Goal: Task Accomplishment & Management: Use online tool/utility

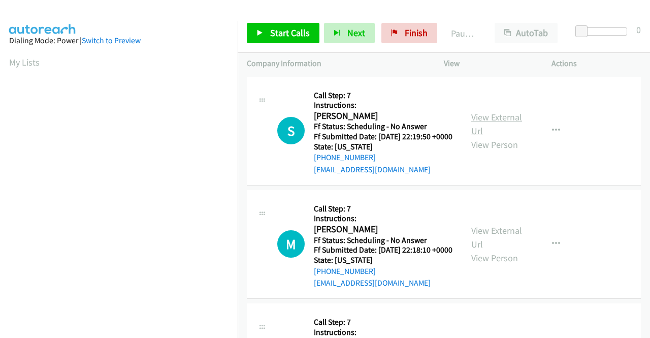
click at [496, 122] on link "View External Url" at bounding box center [496, 123] width 51 height 25
click at [508, 249] on link "View External Url" at bounding box center [496, 236] width 51 height 25
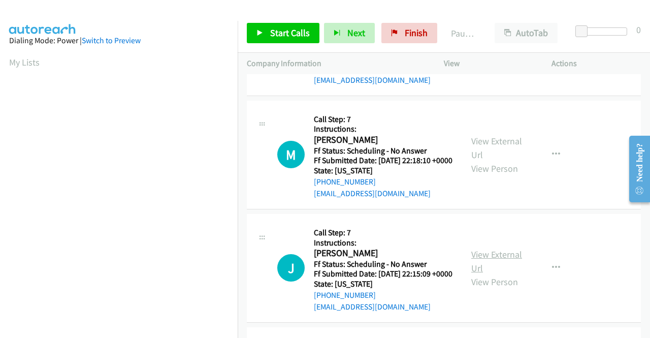
scroll to position [102, 0]
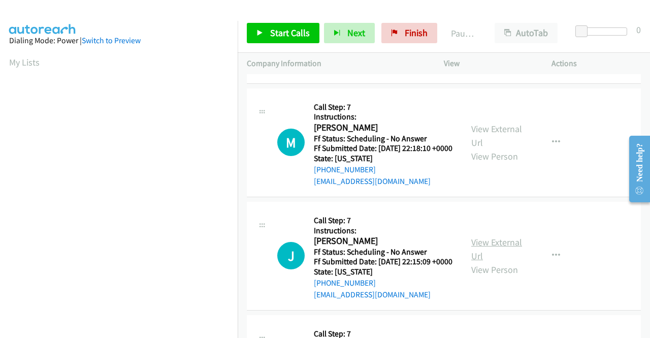
drag, startPoint x: 505, startPoint y: 274, endPoint x: 506, endPoint y: 268, distance: 6.7
click at [505, 274] on div "View External Url View Person" at bounding box center [497, 255] width 53 height 41
click at [507, 261] on link "View External Url" at bounding box center [496, 248] width 51 height 25
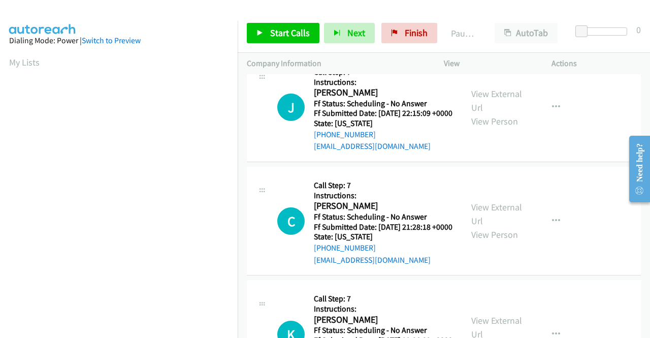
scroll to position [254, 0]
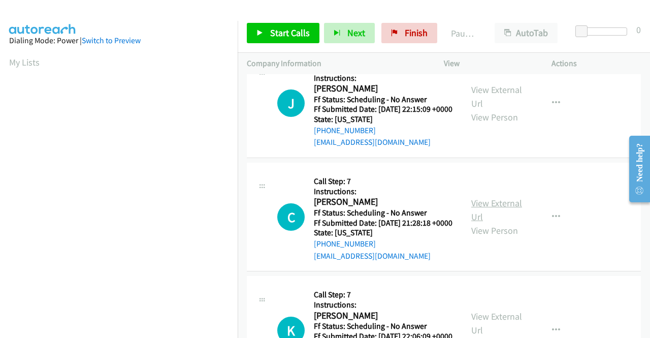
click at [482, 222] on link "View External Url" at bounding box center [496, 209] width 51 height 25
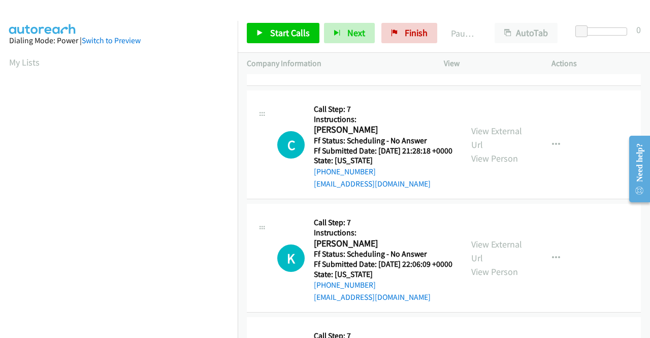
scroll to position [355, 0]
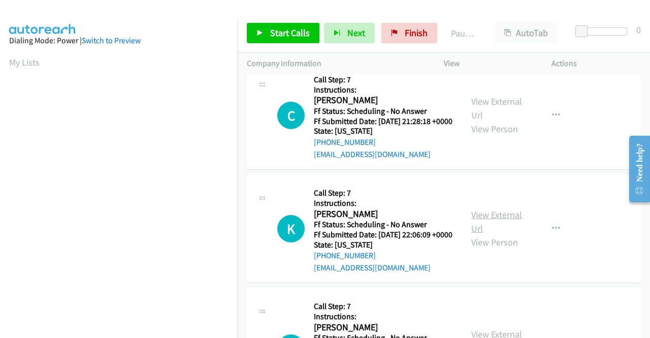
click at [490, 234] on link "View External Url" at bounding box center [496, 221] width 51 height 25
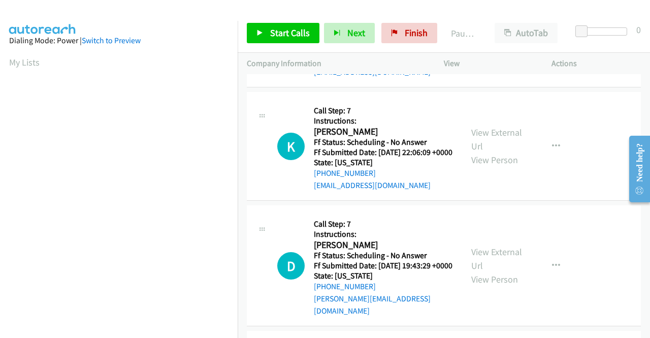
scroll to position [457, 0]
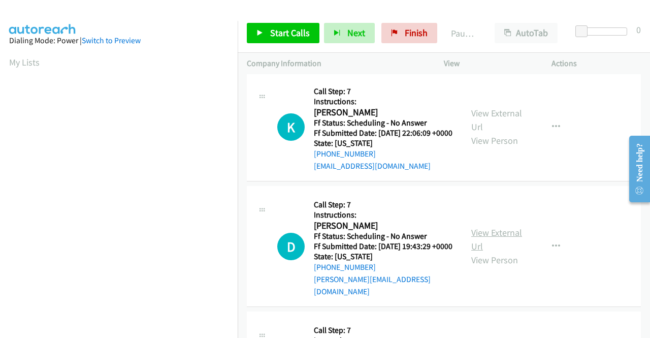
click at [509, 252] on link "View External Url" at bounding box center [496, 238] width 51 height 25
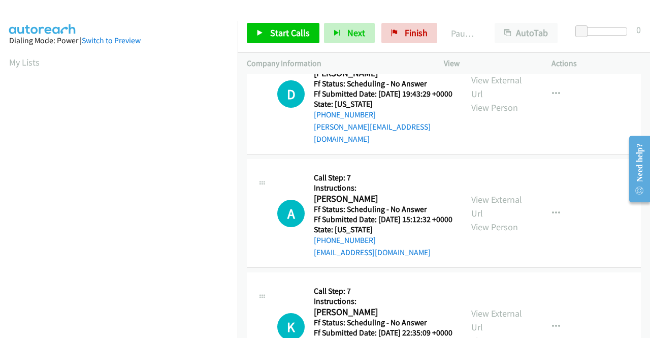
scroll to position [660, 0]
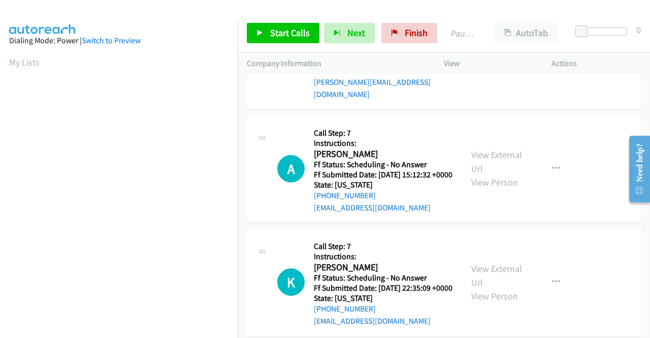
click at [487, 213] on div "View External Url View Person View External Url Email Schedule/Manage Callback …" at bounding box center [520, 168] width 117 height 90
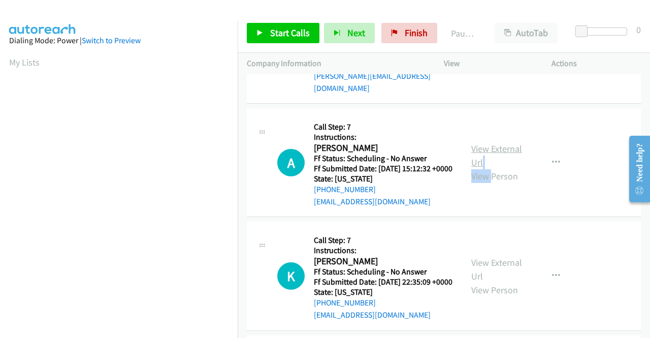
click at [500, 168] on link "View External Url" at bounding box center [496, 155] width 51 height 25
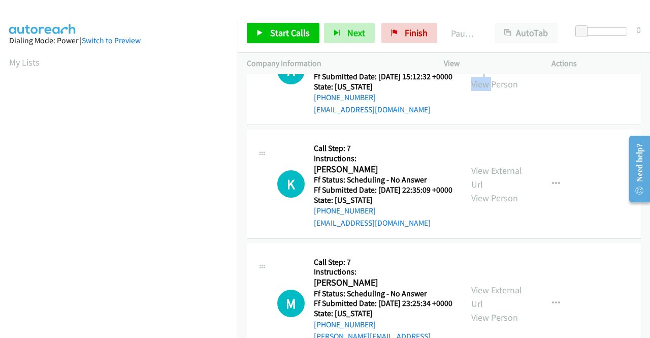
scroll to position [761, 0]
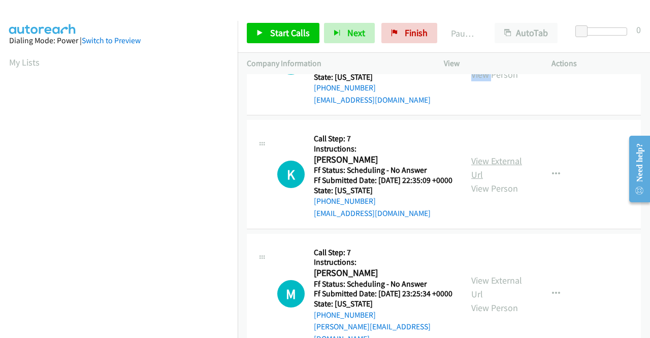
click at [490, 180] on link "View External Url" at bounding box center [496, 167] width 51 height 25
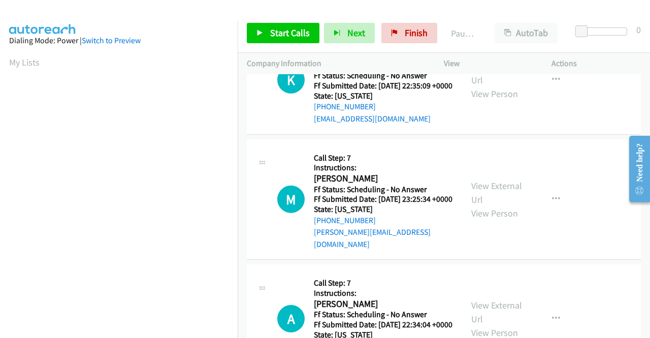
scroll to position [914, 0]
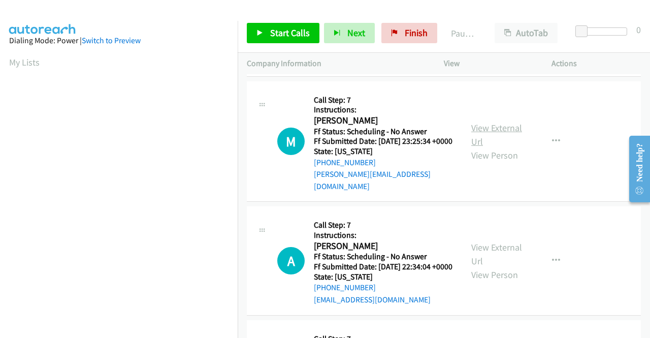
click at [489, 147] on link "View External Url" at bounding box center [496, 134] width 51 height 25
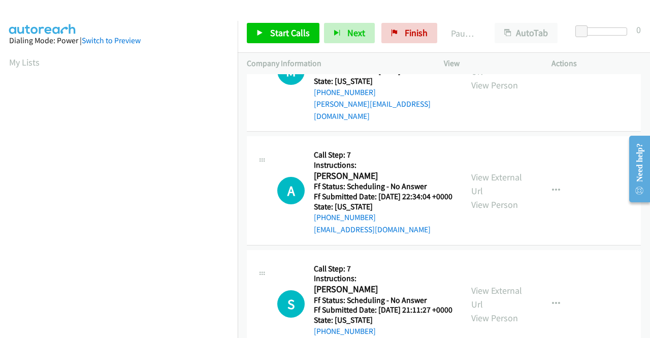
scroll to position [1015, 0]
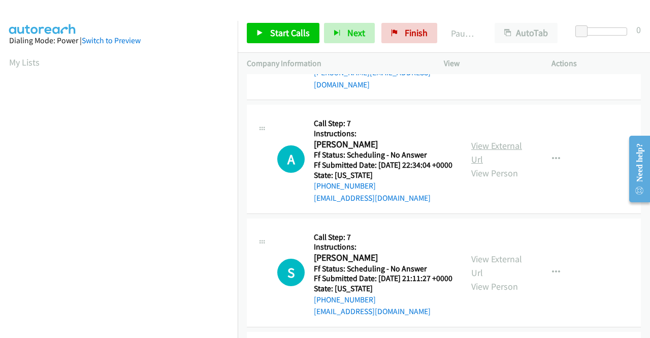
click at [510, 165] on link "View External Url" at bounding box center [496, 152] width 51 height 25
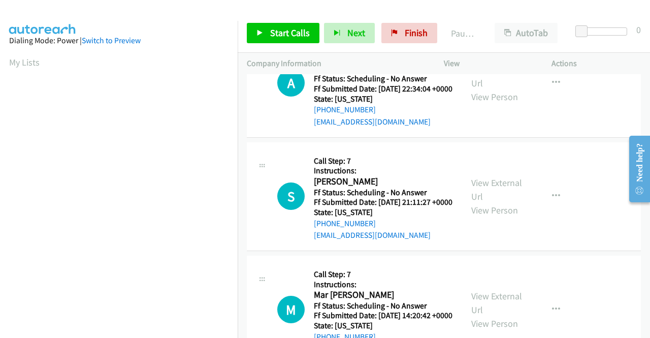
scroll to position [1117, 0]
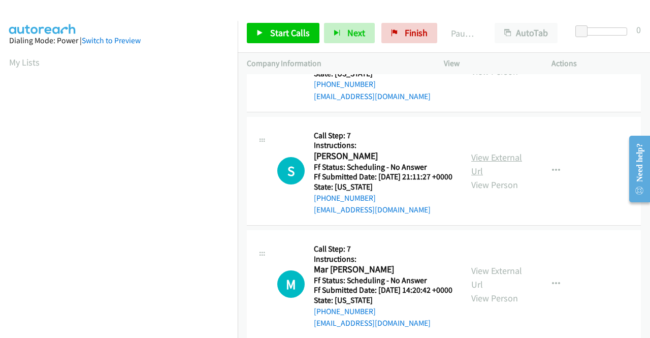
click at [485, 177] on link "View External Url" at bounding box center [496, 163] width 51 height 25
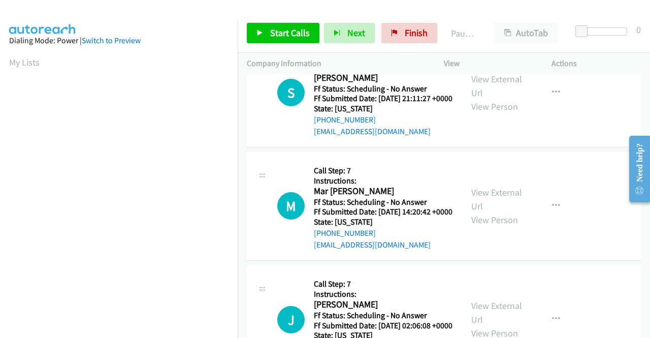
scroll to position [1218, 0]
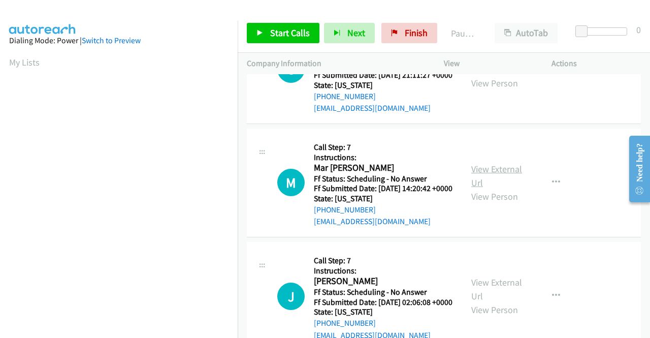
click at [486, 188] on link "View External Url" at bounding box center [496, 175] width 51 height 25
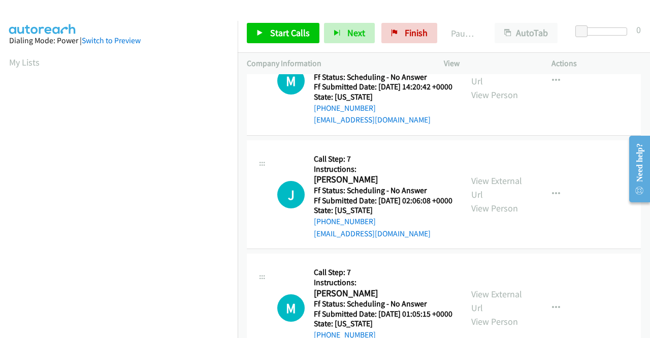
scroll to position [1371, 0]
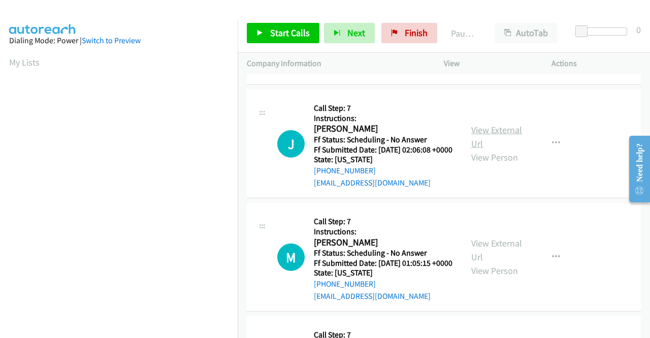
click at [479, 149] on link "View External Url" at bounding box center [496, 136] width 51 height 25
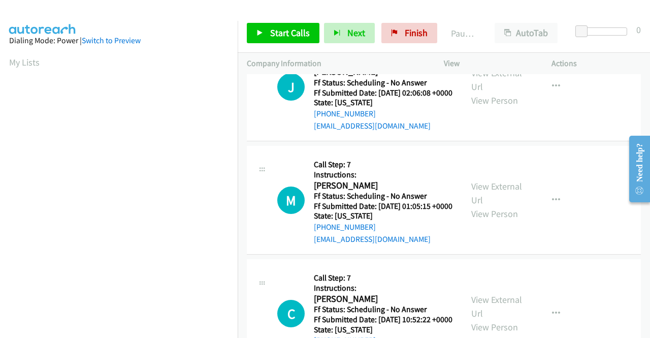
scroll to position [1523, 0]
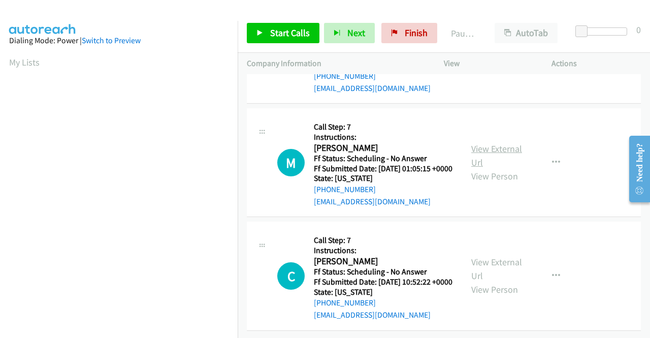
click at [509, 168] on link "View External Url" at bounding box center [496, 155] width 51 height 25
click at [479, 256] on link "View External Url" at bounding box center [496, 268] width 51 height 25
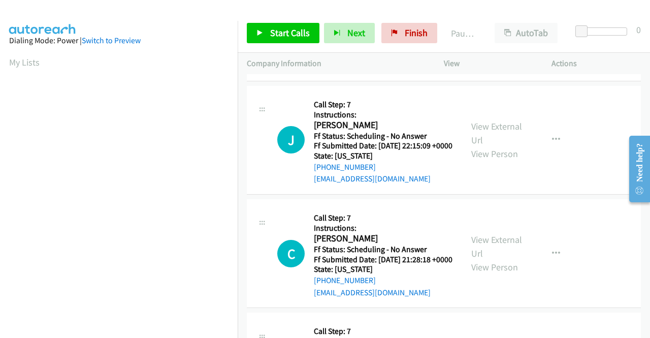
scroll to position [0, 0]
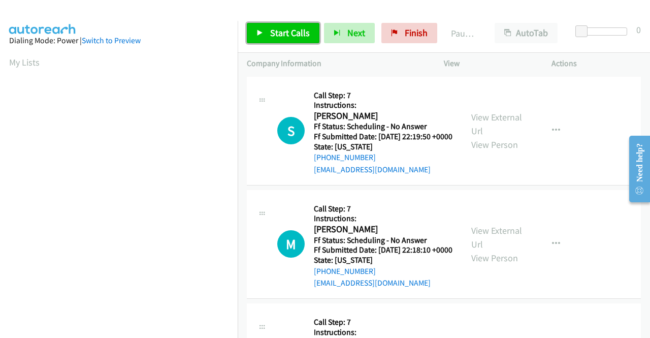
click at [291, 33] on span "Start Calls" at bounding box center [290, 33] width 40 height 12
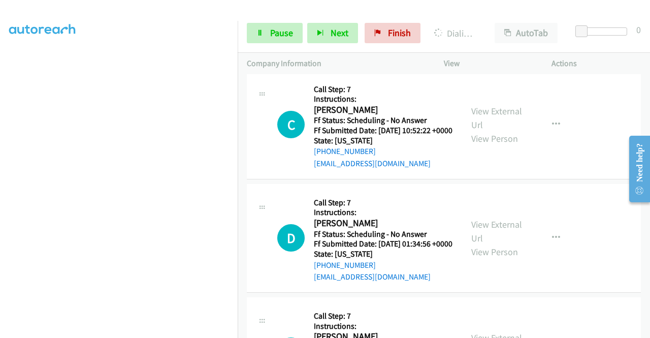
scroll to position [1899, 0]
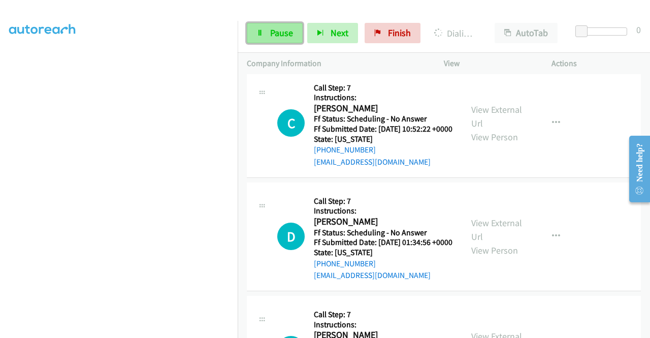
click at [289, 39] on link "Pause" at bounding box center [275, 33] width 56 height 20
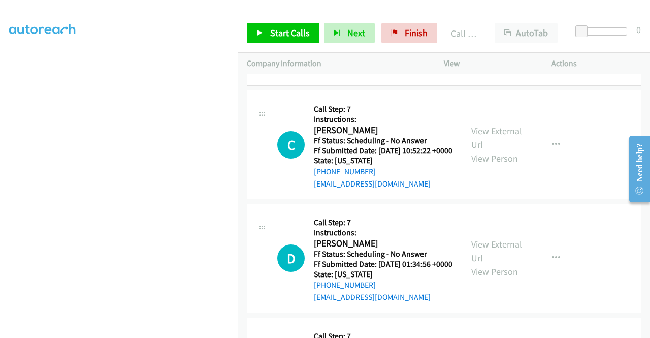
click at [340, 75] on link "Call was successful?" at bounding box center [348, 70] width 68 height 10
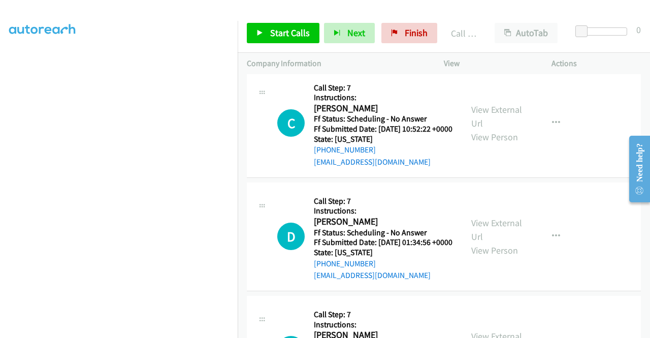
click at [552, 14] on icon "button" at bounding box center [556, 10] width 8 height 8
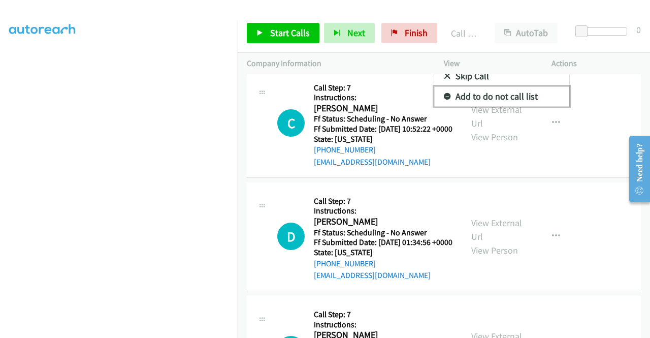
click at [470, 107] on link "Add to do not call list" at bounding box center [501, 96] width 135 height 20
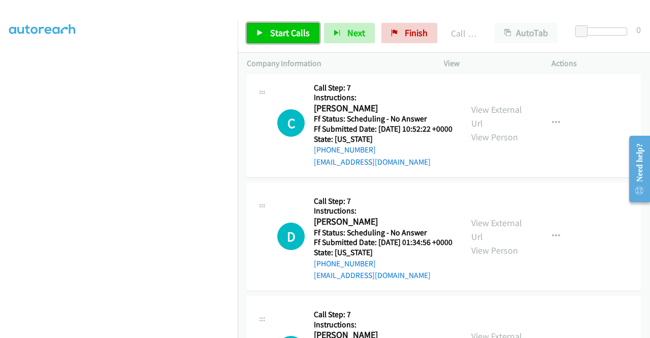
click at [296, 37] on span "Start Calls" at bounding box center [290, 33] width 40 height 12
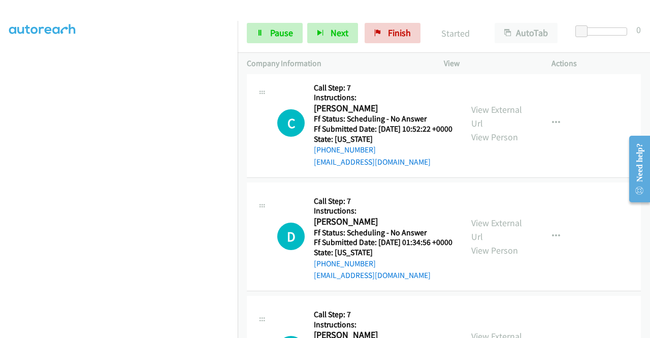
scroll to position [181, 0]
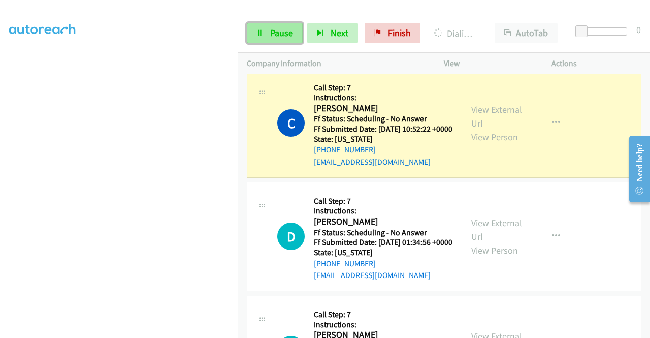
click at [275, 33] on span "Pause" at bounding box center [281, 33] width 23 height 12
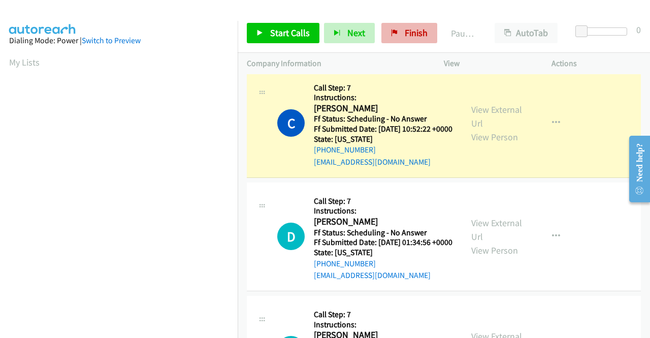
scroll to position [231, 0]
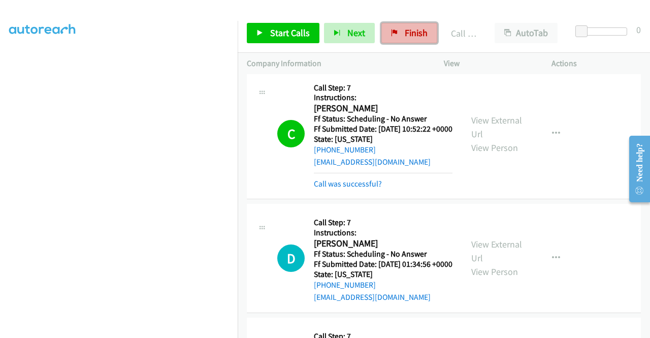
click at [399, 27] on link "Finish" at bounding box center [409, 33] width 56 height 20
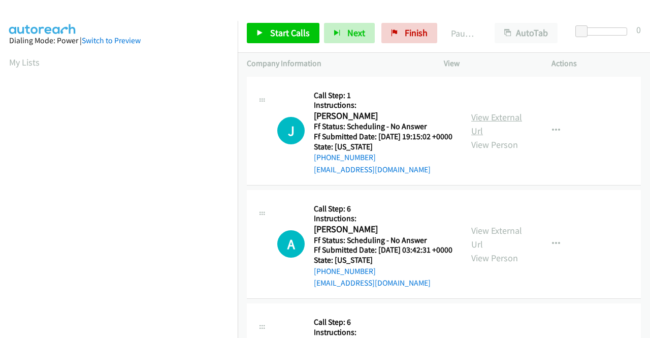
click at [490, 124] on link "View External Url" at bounding box center [496, 123] width 51 height 25
click at [485, 250] on div "View External Url View Person" at bounding box center [497, 243] width 53 height 41
click at [487, 246] on link "View External Url" at bounding box center [496, 236] width 51 height 25
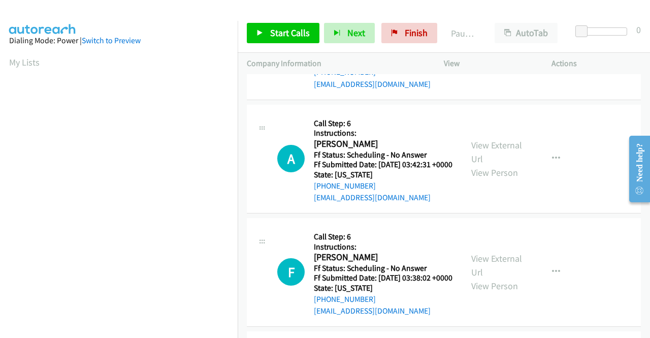
scroll to position [102, 0]
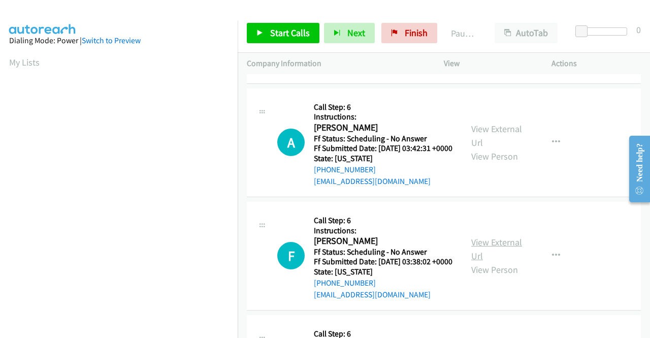
click at [479, 261] on link "View External Url" at bounding box center [496, 248] width 51 height 25
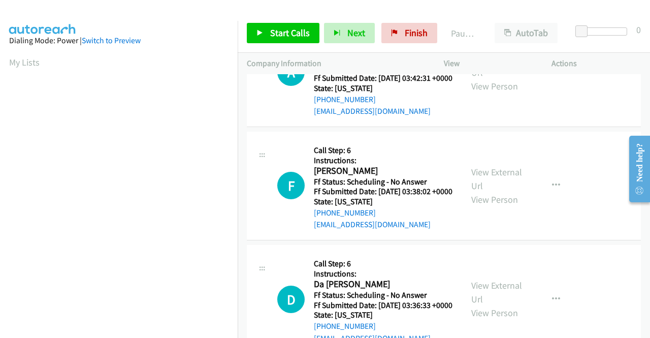
scroll to position [203, 0]
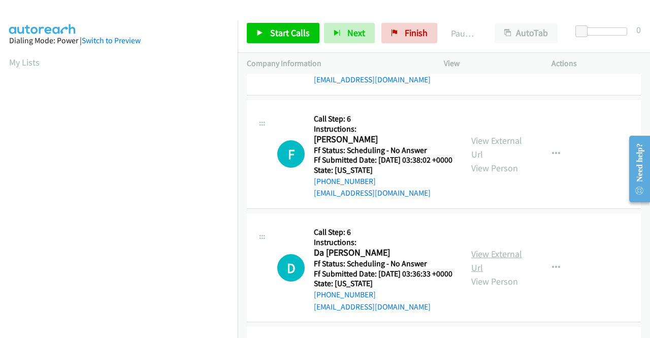
click at [481, 273] on link "View External Url" at bounding box center [496, 260] width 51 height 25
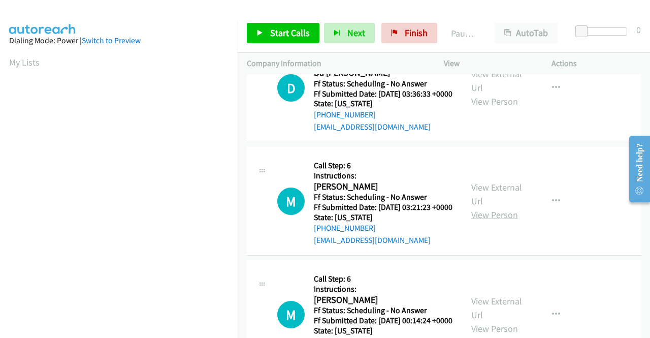
scroll to position [406, 0]
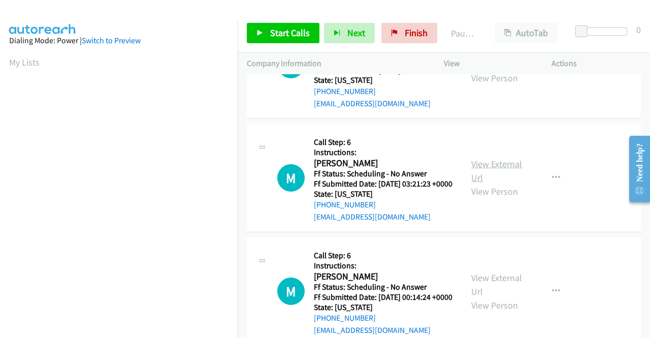
click at [490, 183] on link "View External Url" at bounding box center [496, 170] width 51 height 25
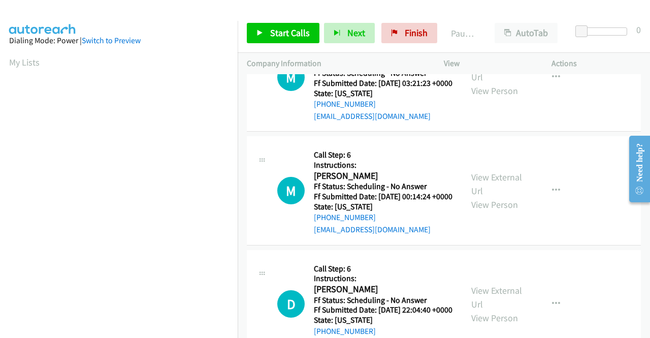
scroll to position [508, 0]
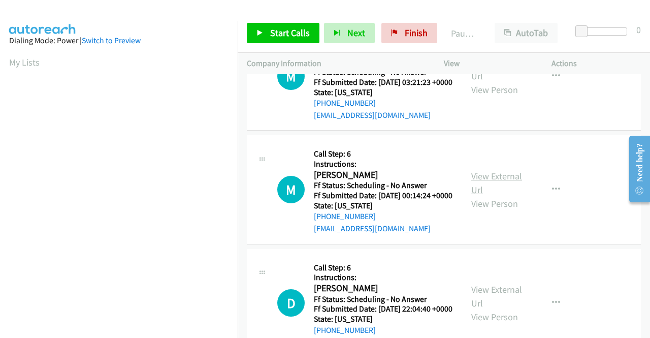
click at [492, 195] on link "View External Url" at bounding box center [496, 182] width 51 height 25
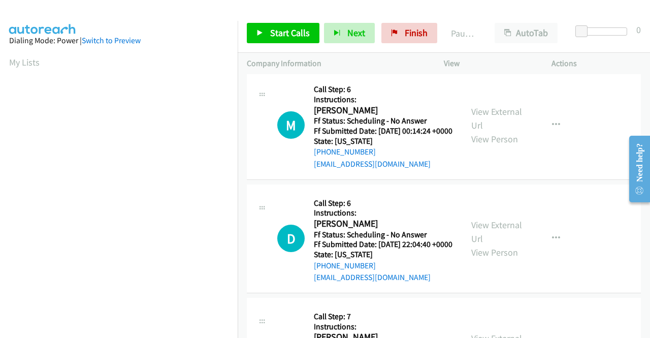
scroll to position [609, 0]
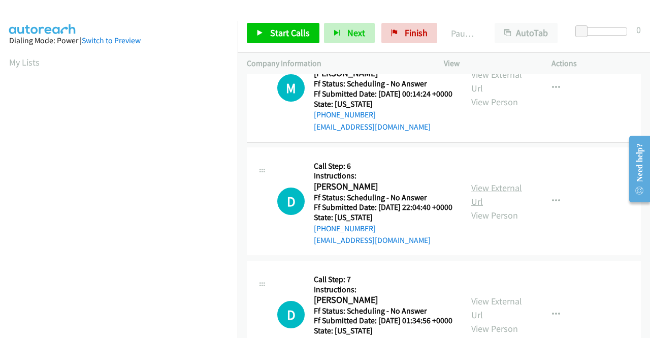
click at [480, 207] on link "View External Url" at bounding box center [496, 194] width 51 height 25
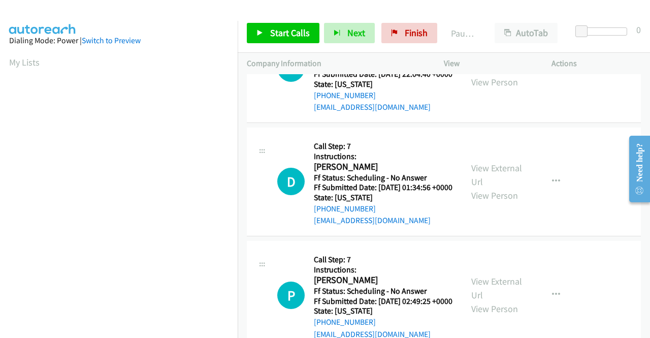
scroll to position [761, 0]
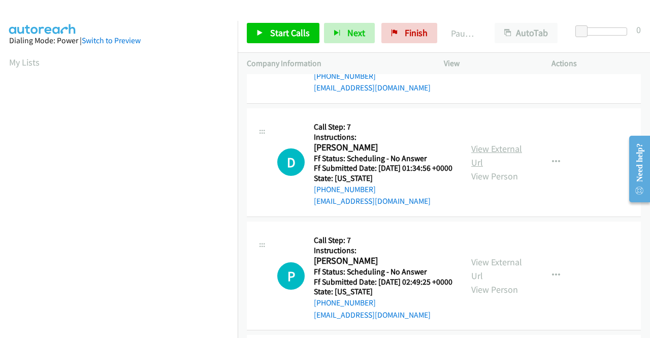
click at [485, 168] on link "View External Url" at bounding box center [496, 155] width 51 height 25
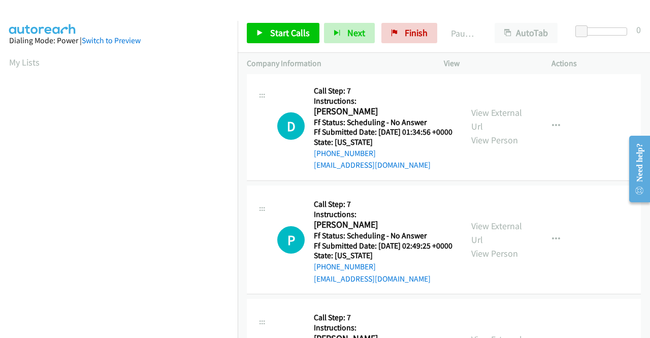
scroll to position [812, 0]
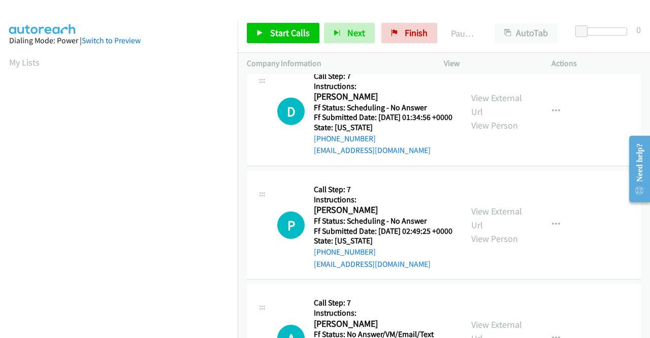
click at [487, 245] on div "View External Url View Person" at bounding box center [497, 224] width 53 height 41
click at [489, 230] on link "View External Url" at bounding box center [496, 217] width 51 height 25
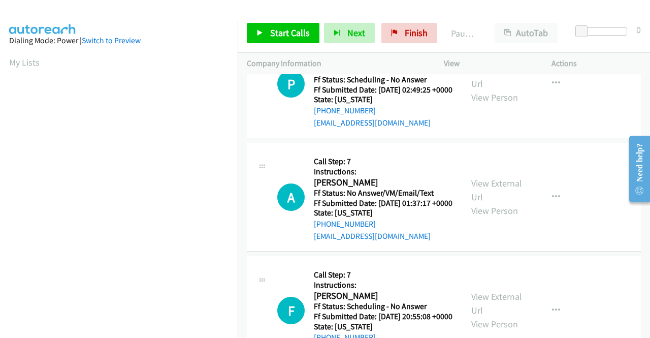
scroll to position [1015, 0]
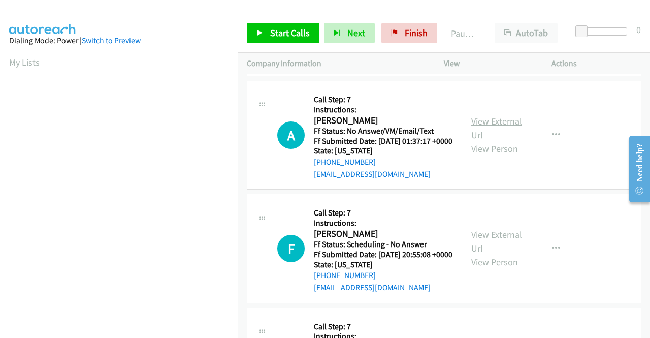
click at [500, 141] on link "View External Url" at bounding box center [496, 127] width 51 height 25
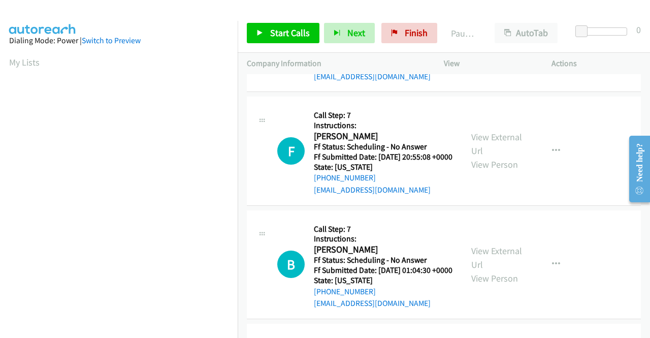
scroll to position [1117, 0]
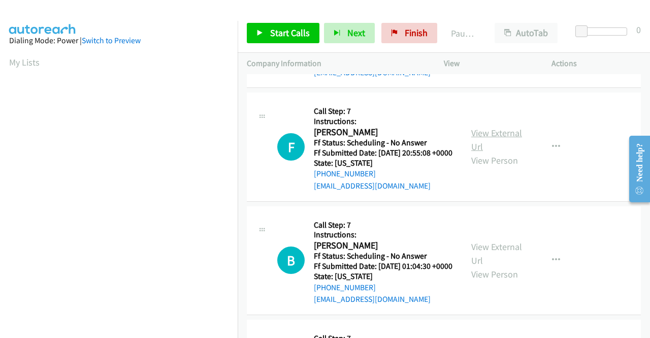
click at [492, 152] on link "View External Url" at bounding box center [496, 139] width 51 height 25
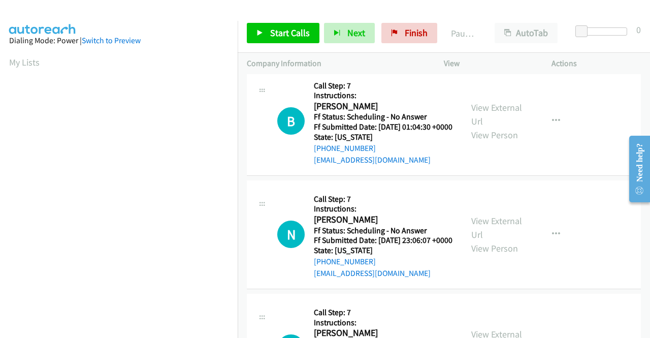
scroll to position [1241, 0]
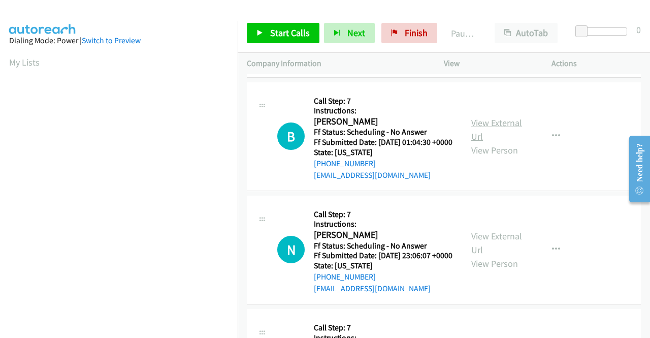
click at [498, 142] on link "View External Url" at bounding box center [496, 129] width 51 height 25
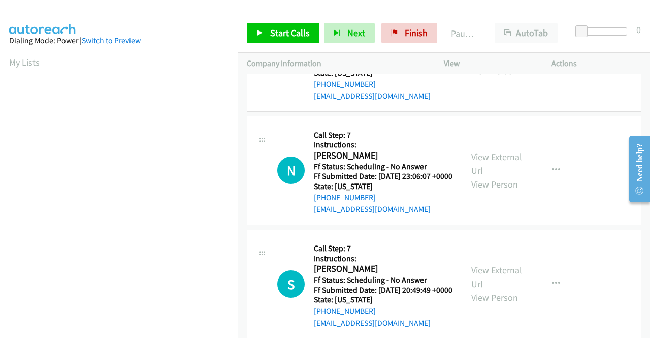
scroll to position [1342, 0]
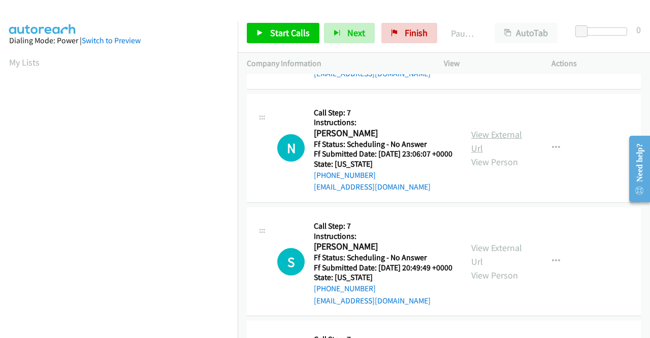
click at [497, 154] on link "View External Url" at bounding box center [496, 140] width 51 height 25
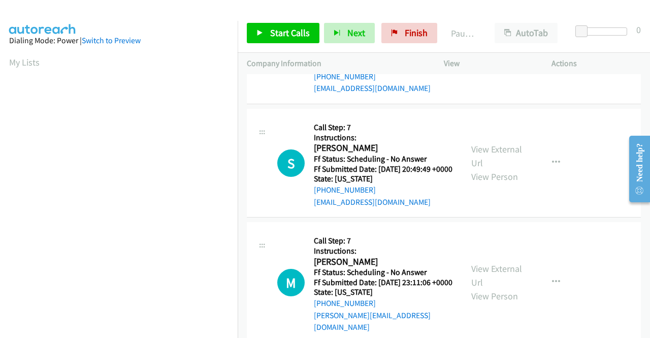
scroll to position [1444, 0]
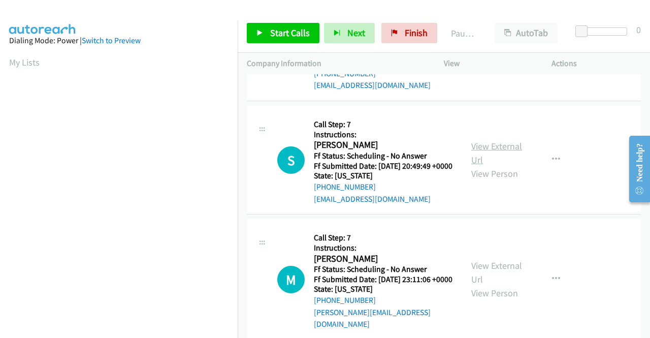
click at [508, 165] on link "View External Url" at bounding box center [496, 152] width 51 height 25
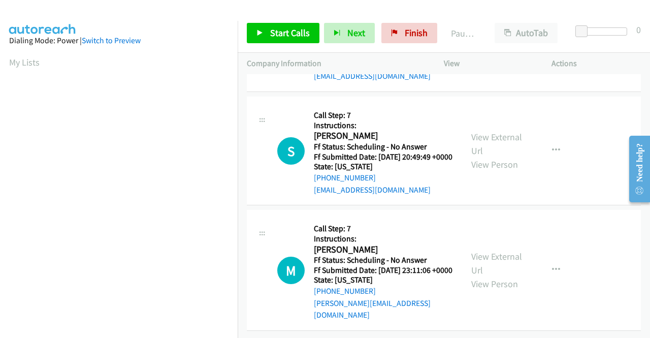
scroll to position [1596, 0]
click at [482, 250] on link "View External Url" at bounding box center [496, 262] width 51 height 25
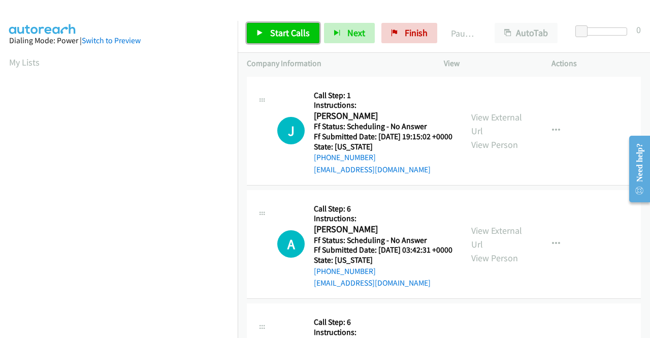
click at [274, 34] on span "Start Calls" at bounding box center [290, 33] width 40 height 12
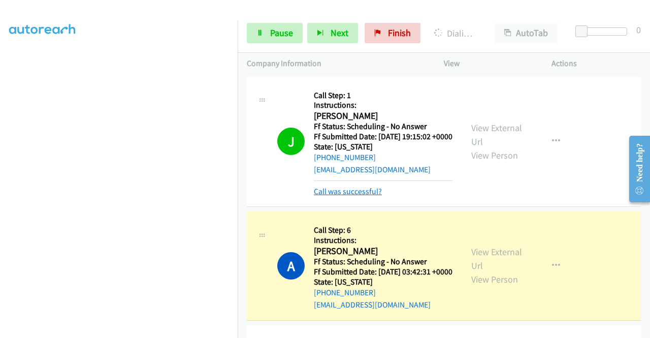
click at [361, 196] on link "Call was successful?" at bounding box center [348, 191] width 68 height 10
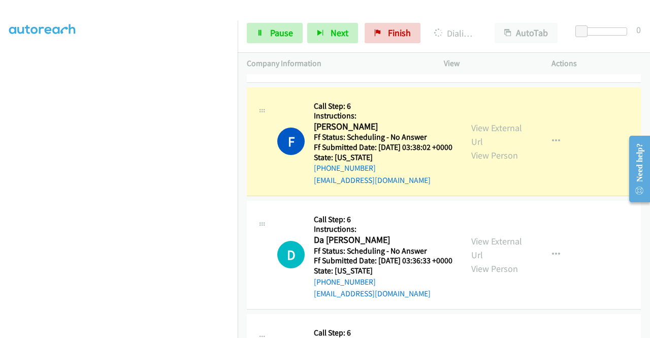
scroll to position [254, 0]
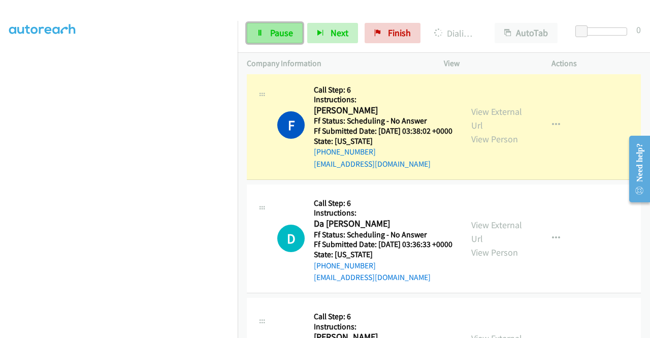
click at [272, 27] on span "Pause" at bounding box center [281, 33] width 23 height 12
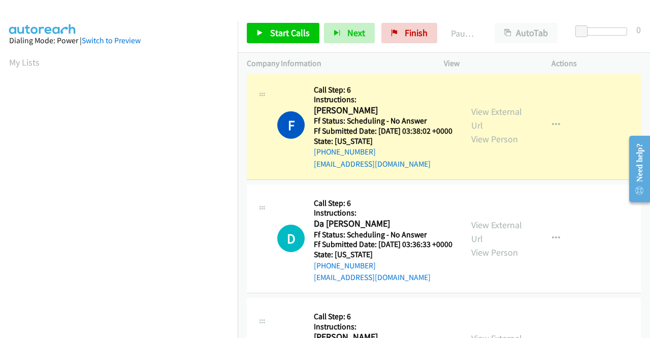
scroll to position [231, 0]
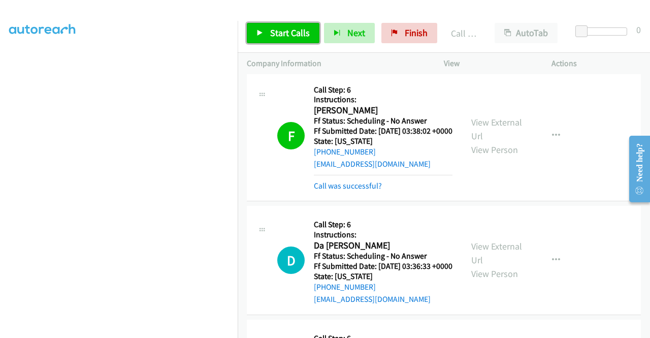
click at [284, 32] on span "Start Calls" at bounding box center [290, 33] width 40 height 12
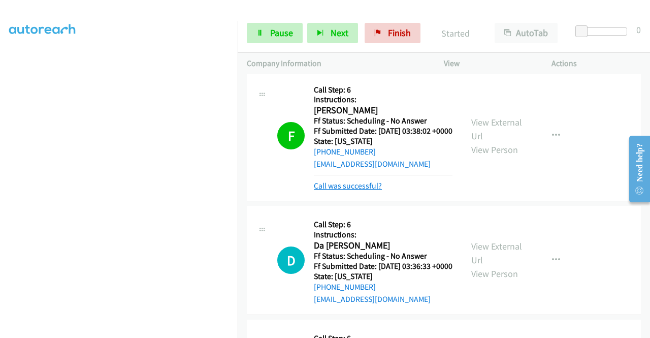
click at [343, 190] on link "Call was successful?" at bounding box center [348, 186] width 68 height 10
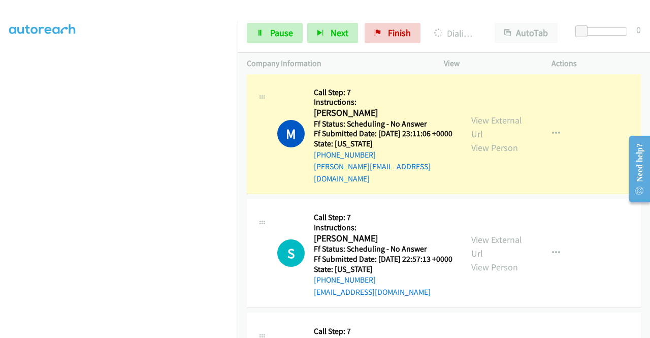
scroll to position [181, 0]
click at [278, 27] on span "Pause" at bounding box center [281, 33] width 23 height 12
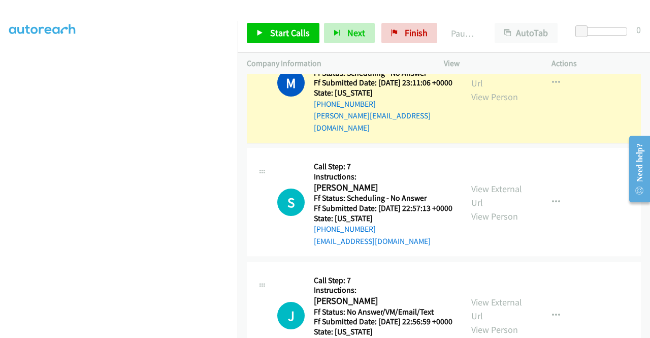
scroll to position [231, 0]
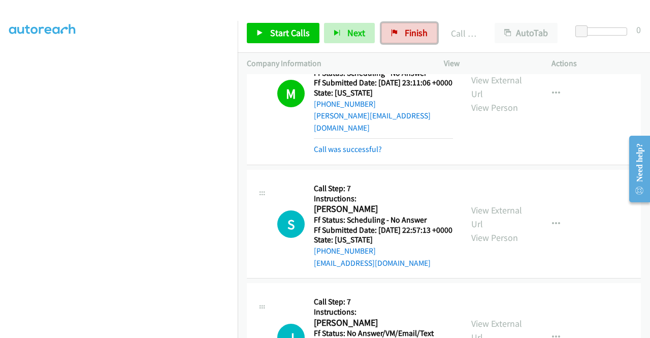
drag, startPoint x: 396, startPoint y: 31, endPoint x: 362, endPoint y: 58, distance: 43.3
click at [396, 31] on link "Finish" at bounding box center [409, 33] width 56 height 20
